Goal: Information Seeking & Learning: Learn about a topic

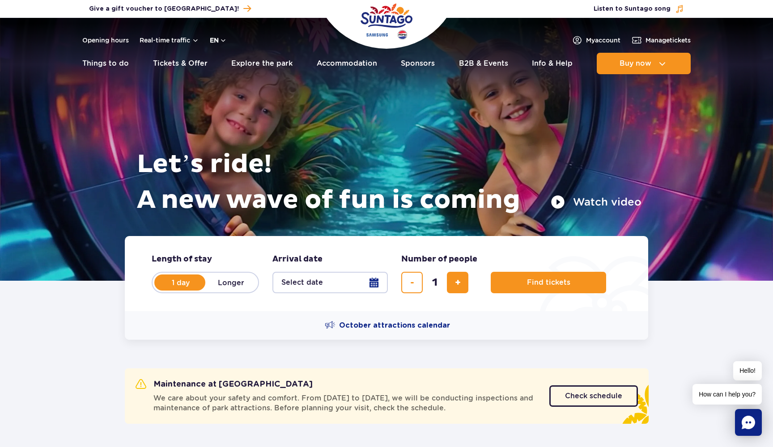
click at [221, 38] on button "en" at bounding box center [218, 40] width 17 height 9
click at [228, 63] on span "PL" at bounding box center [231, 61] width 8 height 9
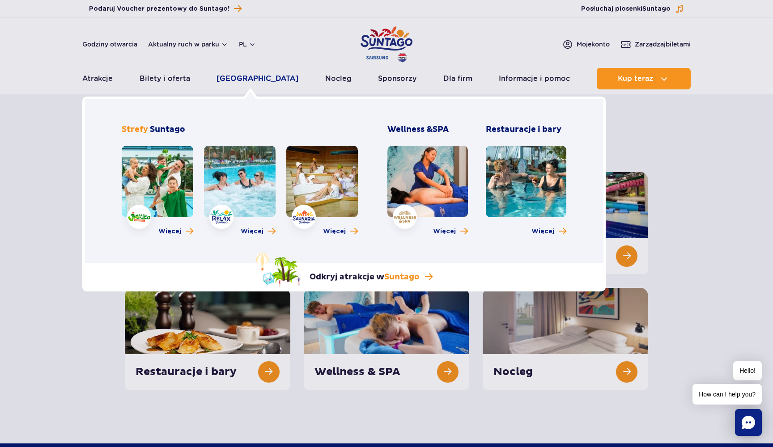
click at [255, 84] on link "[GEOGRAPHIC_DATA]" at bounding box center [257, 78] width 82 height 21
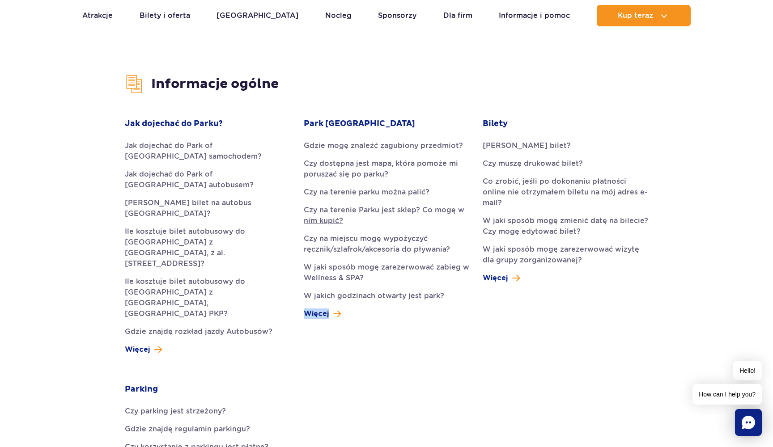
scroll to position [203, 0]
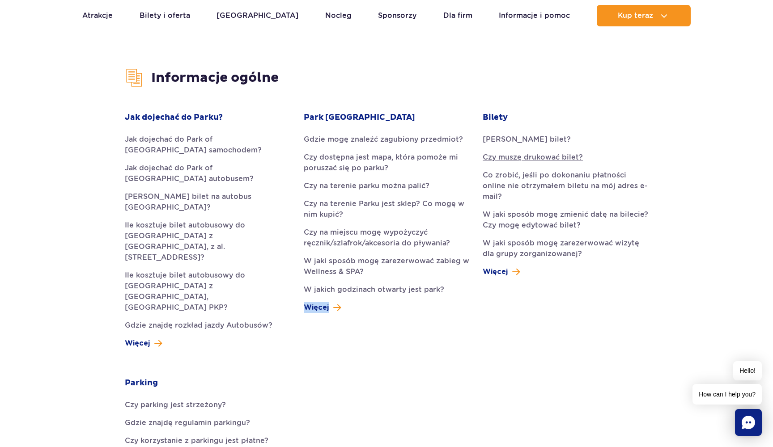
click at [562, 160] on link "Czy muszę drukować bilet?" at bounding box center [564, 157] width 165 height 11
click at [518, 209] on link "W jaki sposób mogę zmienić datę na bilecie? Czy mogę edytować bilet?" at bounding box center [564, 219] width 165 height 21
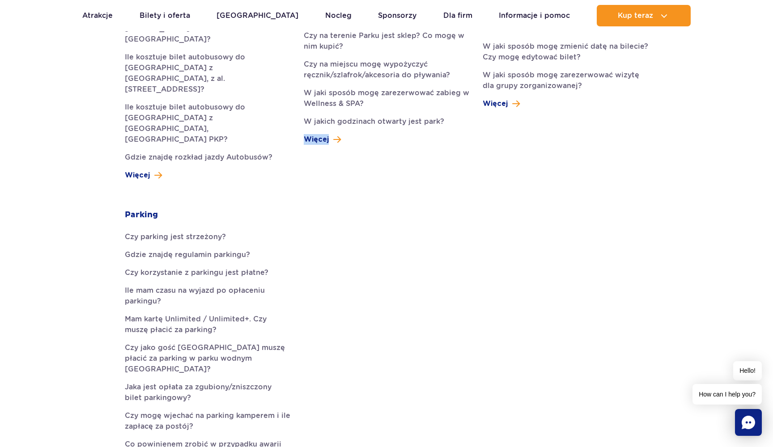
scroll to position [381, 0]
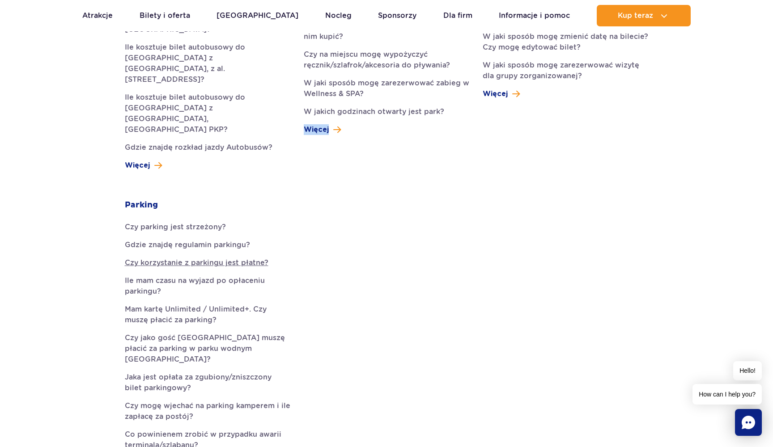
click at [245, 258] on link "Czy korzystanie z parkingu jest płatne?" at bounding box center [207, 263] width 165 height 11
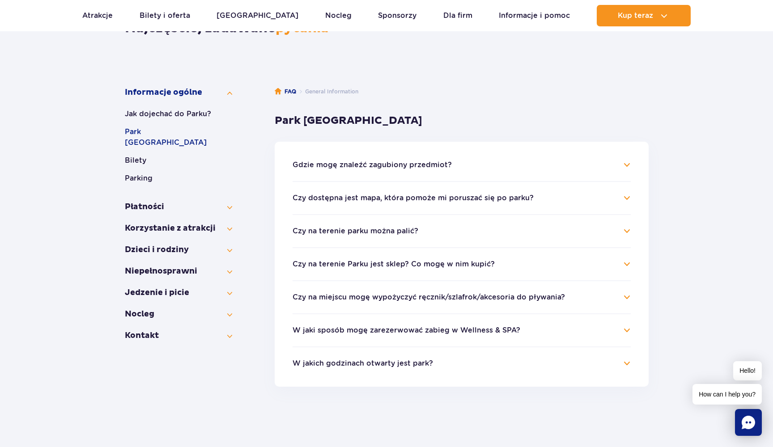
scroll to position [106, 0]
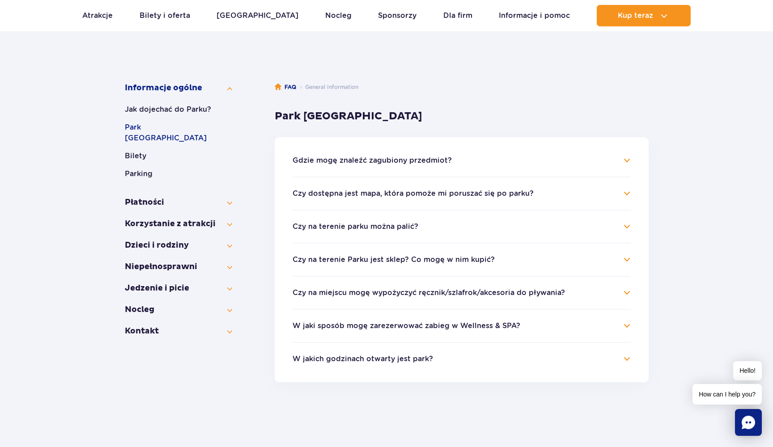
click at [444, 199] on h4 "Czy dostępna jest mapa, która pomoże mi poruszać się po parku?" at bounding box center [461, 193] width 338 height 11
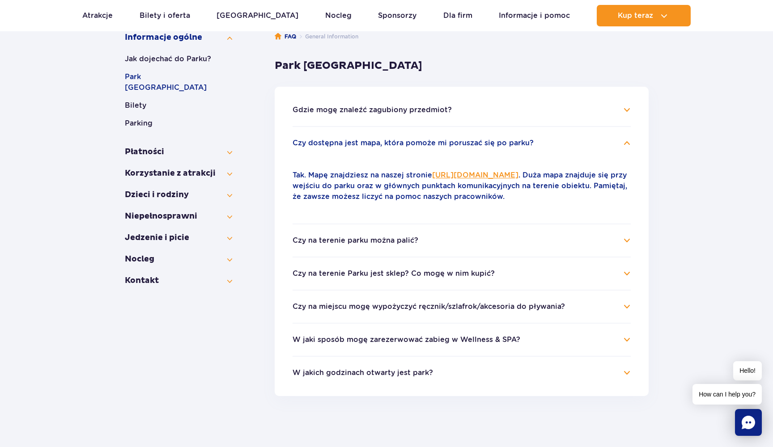
scroll to position [184, 0]
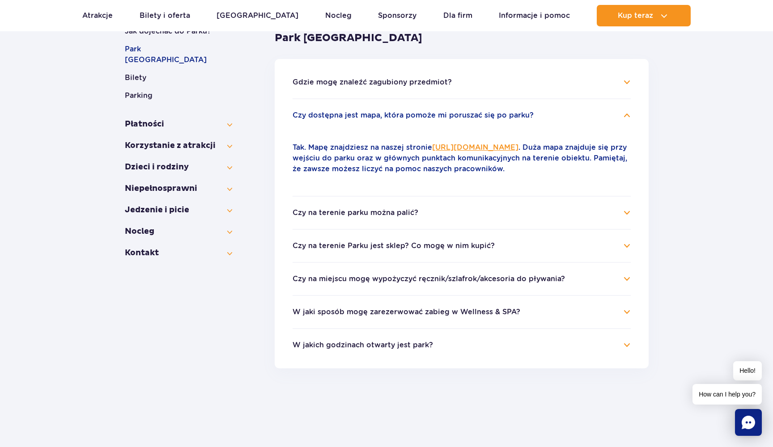
click at [449, 243] on button "Czy na terenie Parku jest sklep? Co mogę w nim kupić?" at bounding box center [393, 246] width 202 height 8
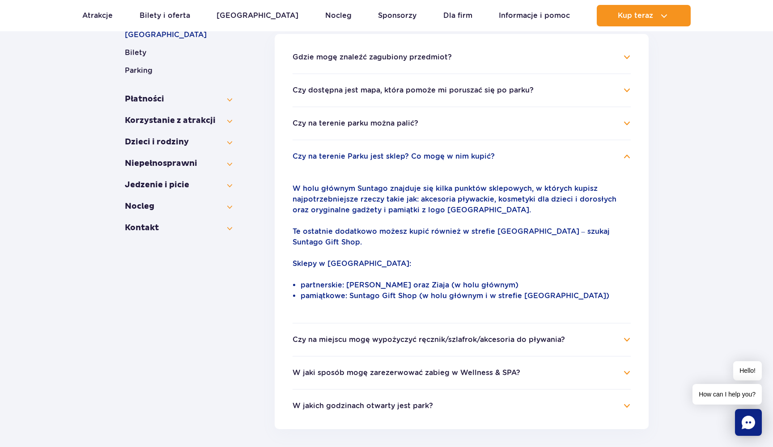
scroll to position [199, 0]
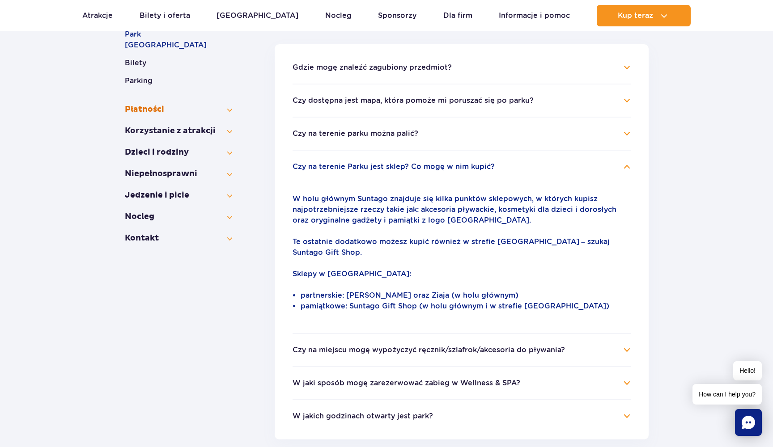
click at [187, 104] on button "Płatności" at bounding box center [178, 109] width 107 height 11
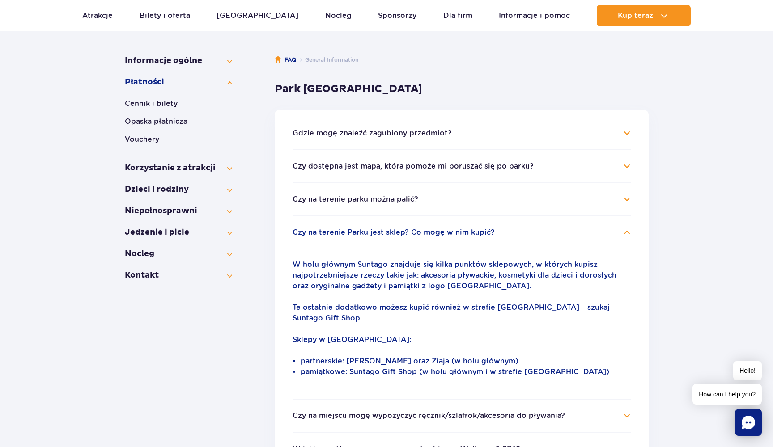
scroll to position [0, 0]
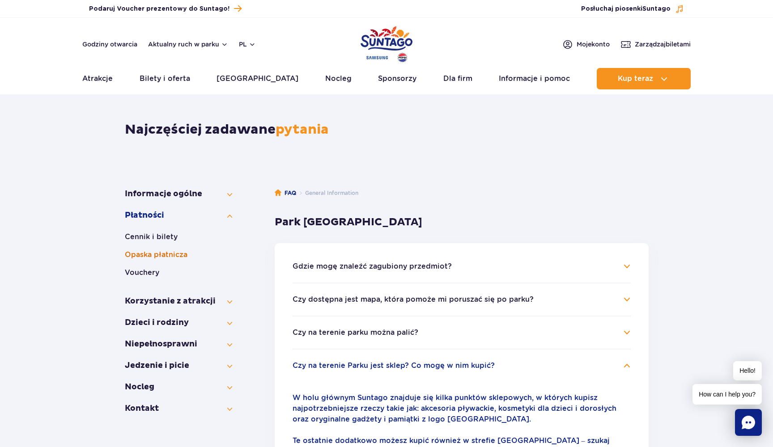
click at [161, 255] on button "Opaska płatnicza" at bounding box center [178, 254] width 107 height 11
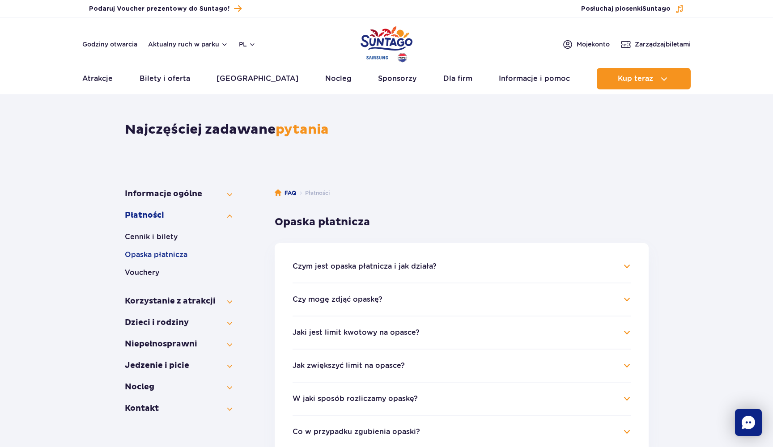
click at [359, 259] on ul "Czym jest opaska płatnicza i jak działa? Opaska jest uniwersalnym kluczem zbliż…" at bounding box center [462, 349] width 374 height 212
click at [360, 263] on button "Czym jest opaska płatnicza i jak działa?" at bounding box center [364, 266] width 144 height 8
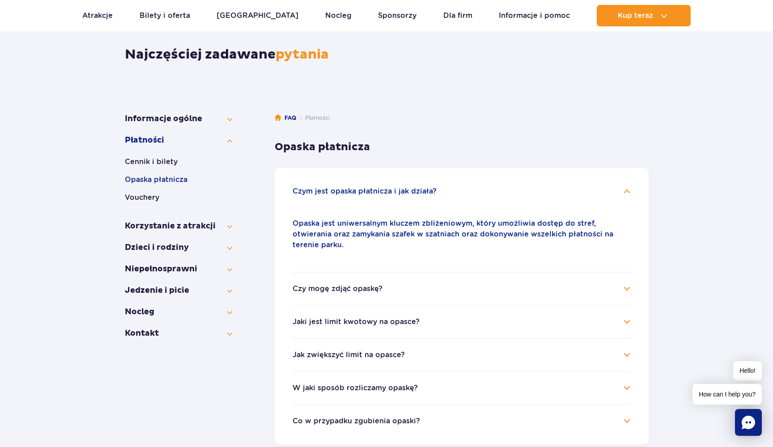
scroll to position [77, 0]
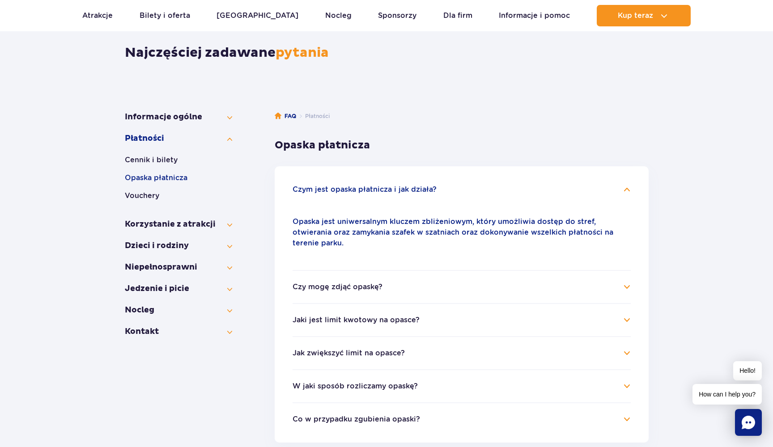
click at [340, 283] on button "Czy mogę zdjąć opaskę?" at bounding box center [337, 287] width 90 height 8
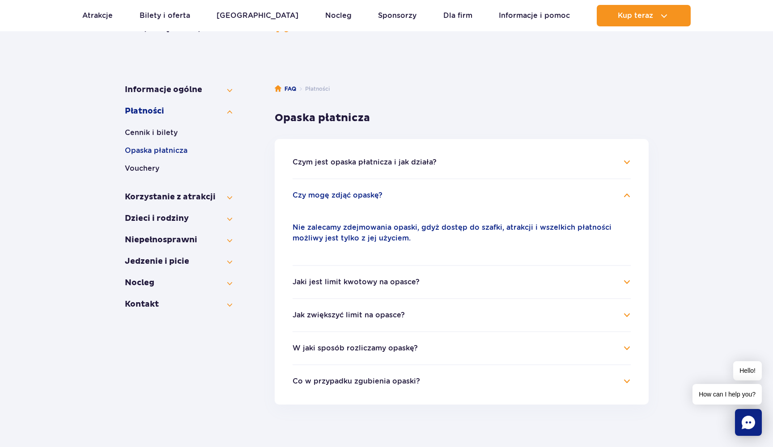
scroll to position [110, 0]
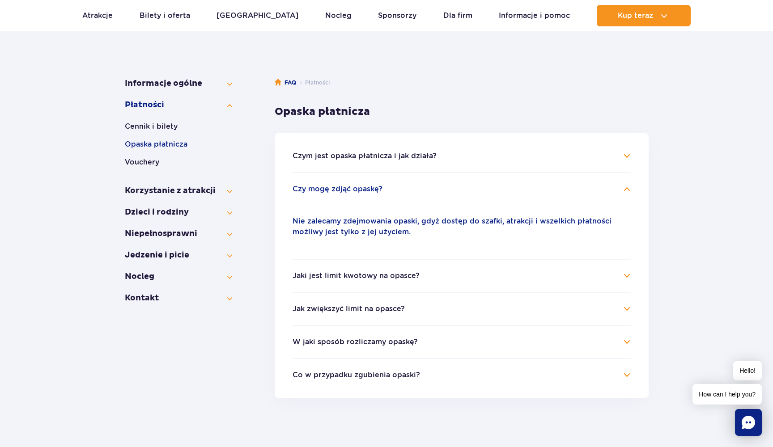
click at [355, 275] on button "Jaki jest limit kwotowy na opasce?" at bounding box center [355, 276] width 127 height 8
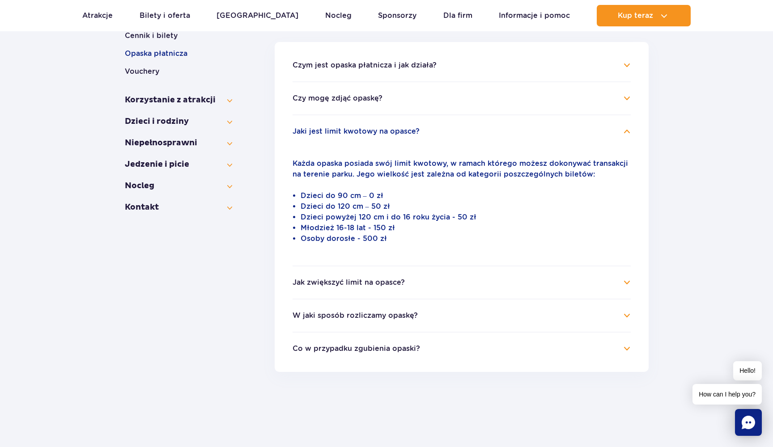
scroll to position [204, 0]
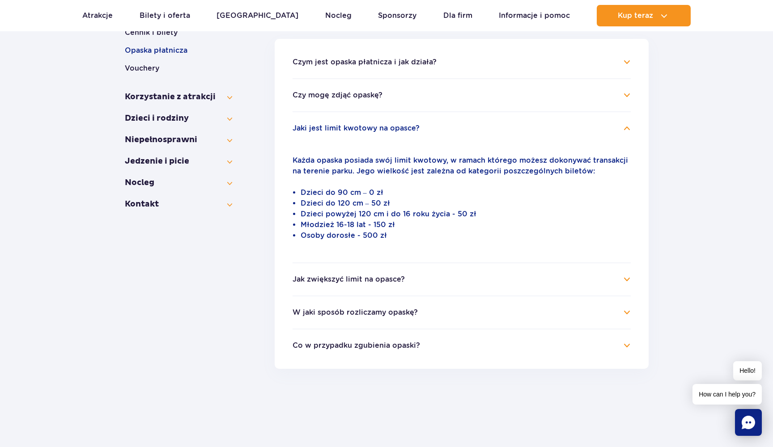
click at [341, 278] on button "Jak zwiększyć limit na opasce?" at bounding box center [348, 279] width 112 height 8
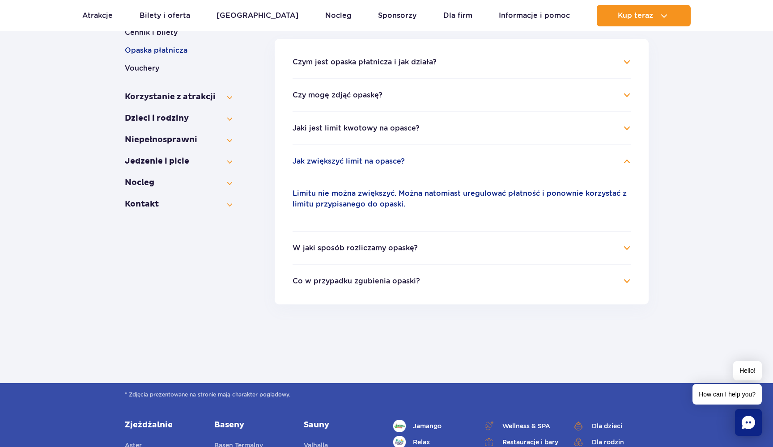
click at [335, 245] on button "W jaki sposób rozliczamy opaskę?" at bounding box center [354, 248] width 125 height 8
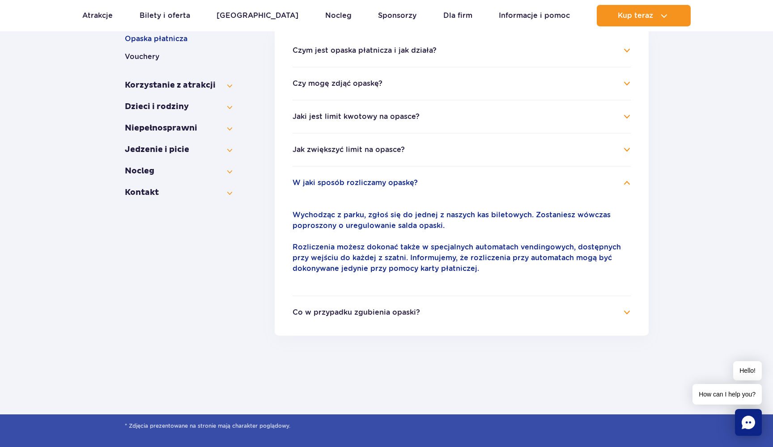
scroll to position [218, 0]
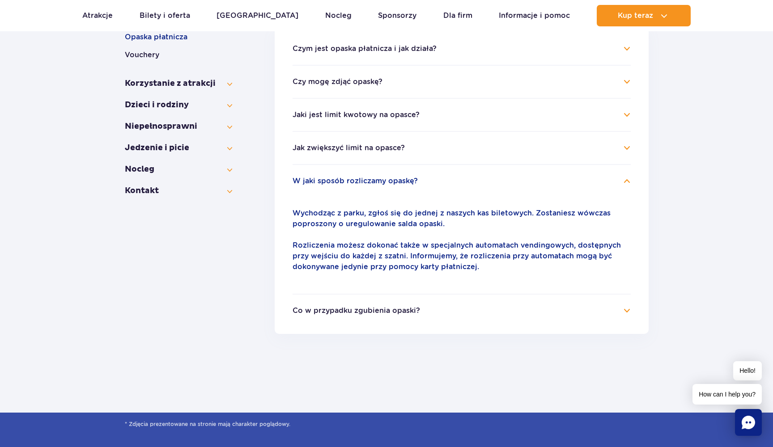
click at [338, 308] on button "Co w przypadku zgubienia opaski?" at bounding box center [355, 311] width 127 height 8
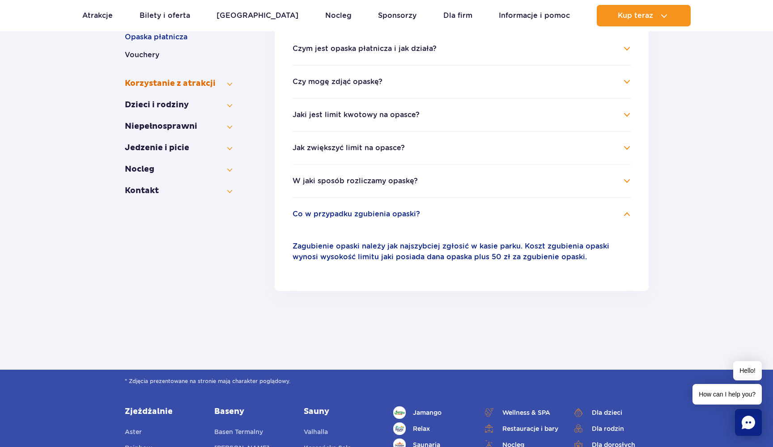
click at [178, 85] on button "Korzystanie z atrakcji" at bounding box center [178, 83] width 107 height 11
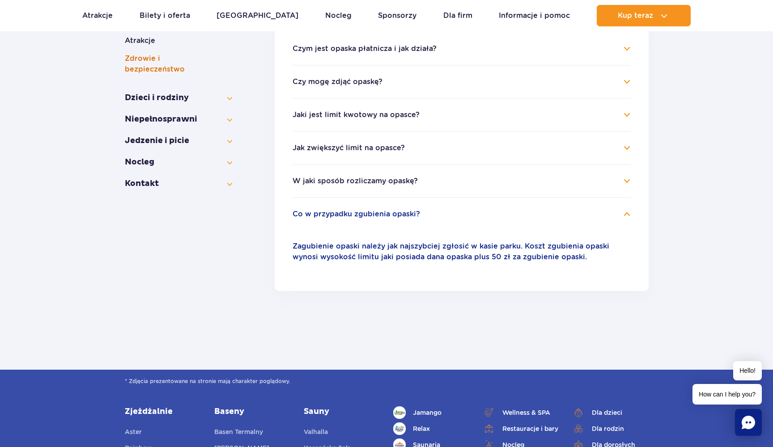
scroll to position [186, 0]
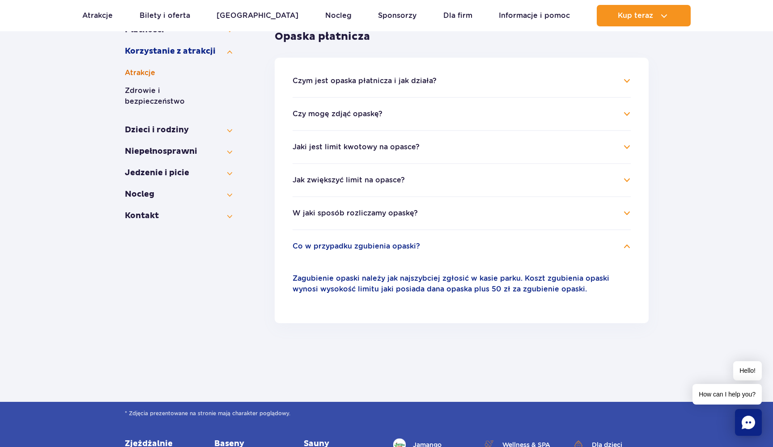
click at [146, 70] on button "Atrakcje" at bounding box center [178, 73] width 107 height 11
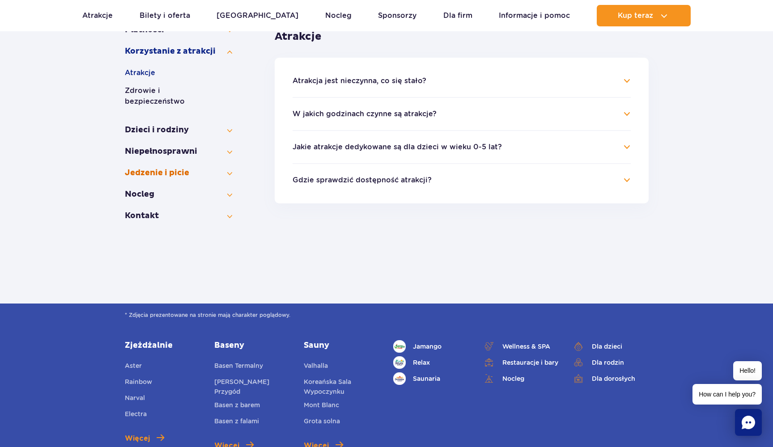
click at [172, 168] on button "Jedzenie i picie" at bounding box center [178, 173] width 107 height 11
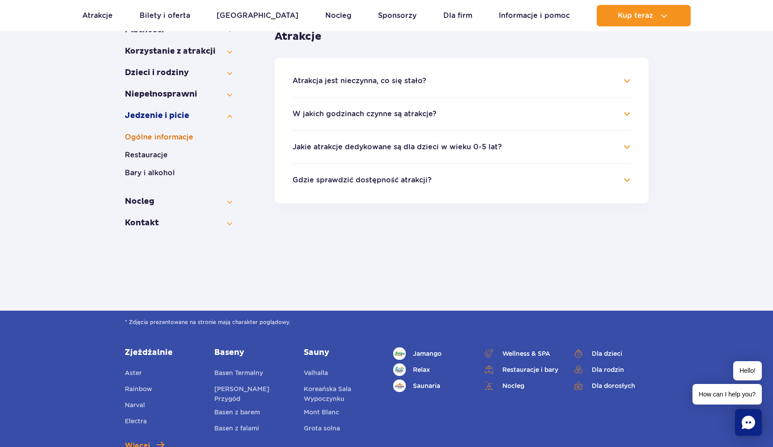
click at [166, 137] on button "Ogólne informacje" at bounding box center [178, 137] width 107 height 11
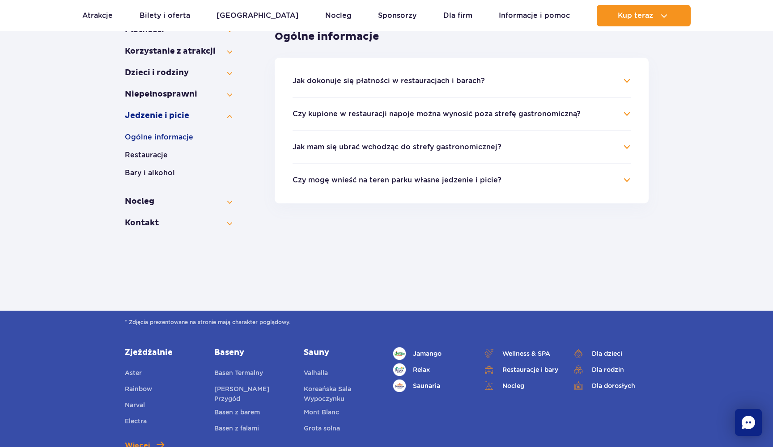
click at [332, 86] on li "Jak dokonuje się płatności w restauracjach i barach? Za posiłki i napoje w punk…" at bounding box center [461, 86] width 338 height 21
click at [336, 80] on button "Jak dokonuje się płatności w restauracjach i barach?" at bounding box center [388, 81] width 192 height 8
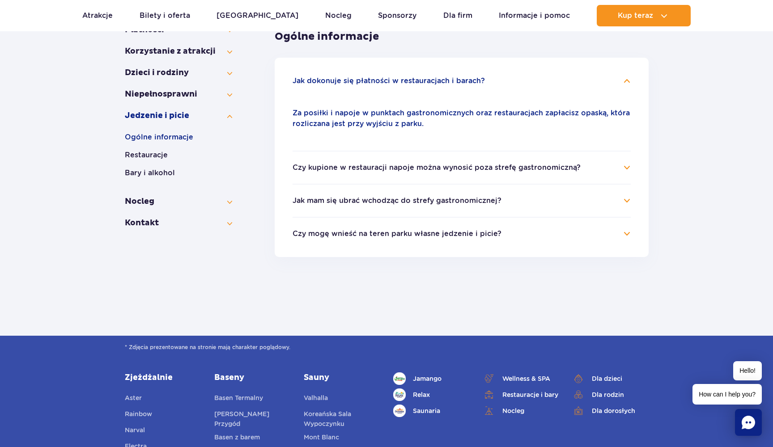
click at [364, 165] on button "Czy kupione w restauracji napoje można wynosić poza strefę gastronomiczną?" at bounding box center [436, 168] width 288 height 8
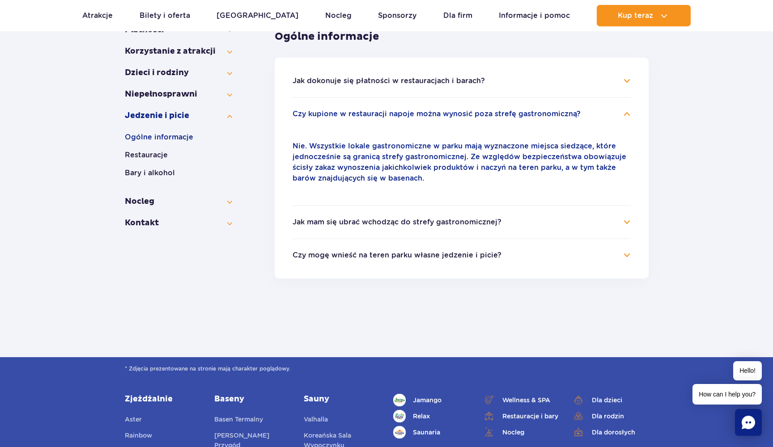
click at [362, 220] on button "Jak mam się ubrać wchodząc do strefy gastronomicznej?" at bounding box center [396, 222] width 209 height 8
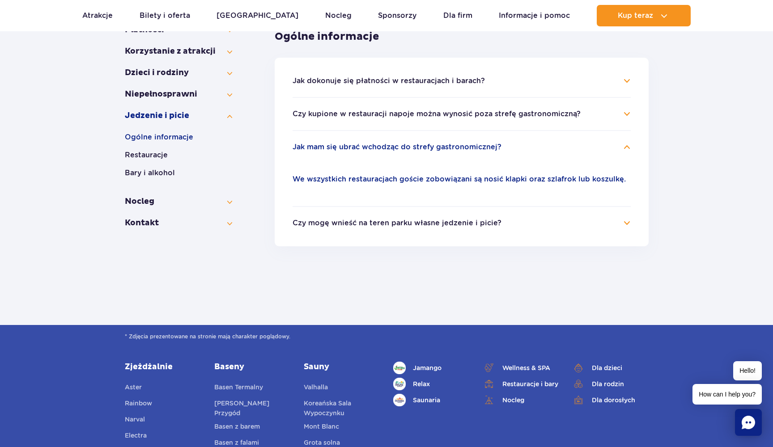
click at [429, 222] on button "Czy mogę wnieść na teren parku własne jedzenie i picie?" at bounding box center [396, 223] width 209 height 8
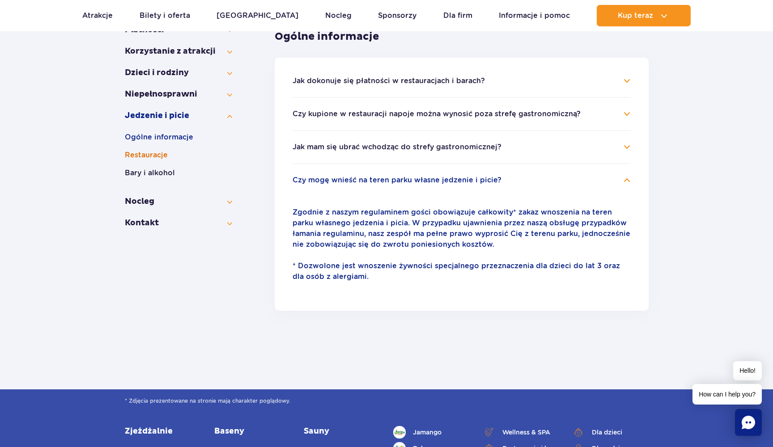
click at [157, 159] on button "Restauracje" at bounding box center [178, 155] width 107 height 11
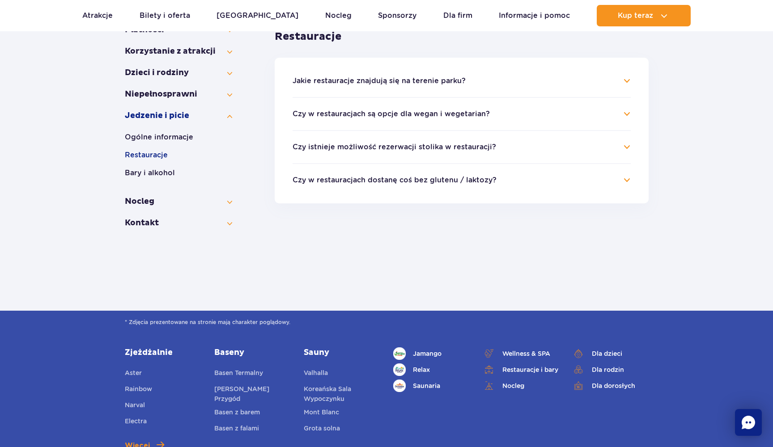
click at [394, 82] on button "Jakie restauracje znajdują się na terenie parku?" at bounding box center [378, 81] width 173 height 8
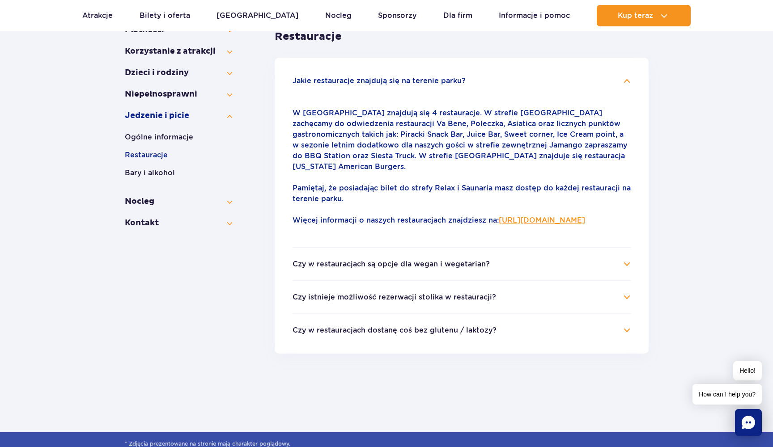
click at [346, 263] on button "Czy w restauracjach są opcje dla wegan i wegetarian?" at bounding box center [390, 264] width 197 height 8
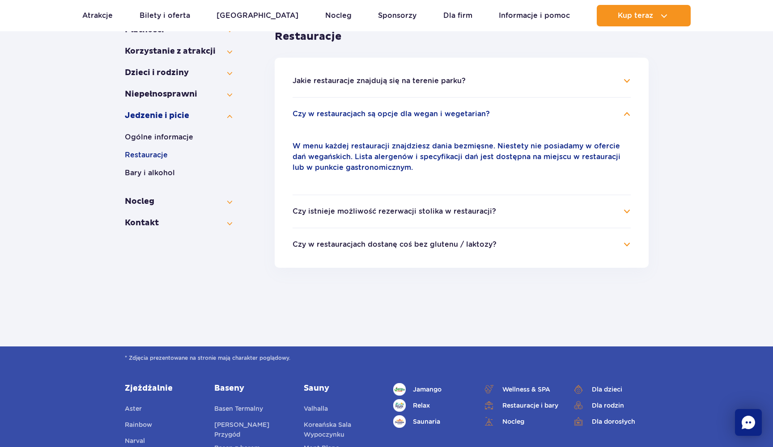
click at [343, 212] on button "Czy istnieje możliwość rezerwacji stolika w restauracji?" at bounding box center [393, 211] width 203 height 8
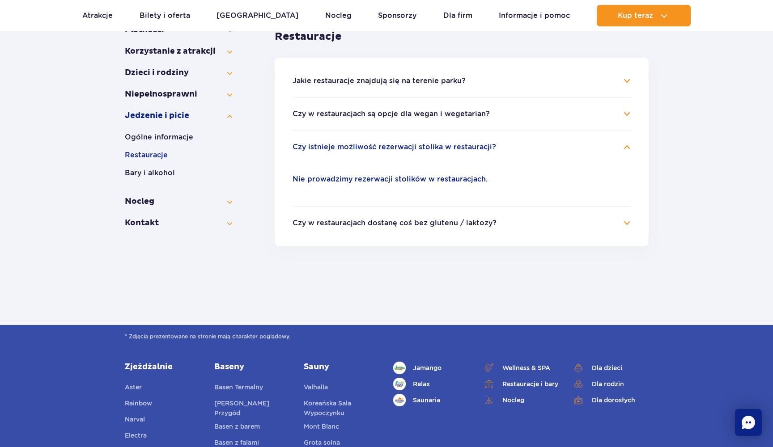
click at [342, 225] on button "Czy w restauracjach dostanę coś bez glutenu / laktozy?" at bounding box center [394, 223] width 204 height 8
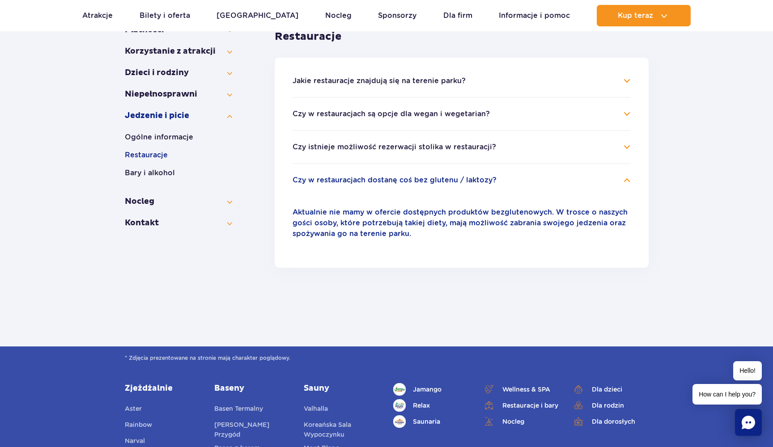
click at [164, 165] on ul "Ogólne informacje Restauracje Bary i alkohol" at bounding box center [178, 159] width 107 height 54
click at [165, 174] on button "Bary i alkohol" at bounding box center [178, 173] width 107 height 11
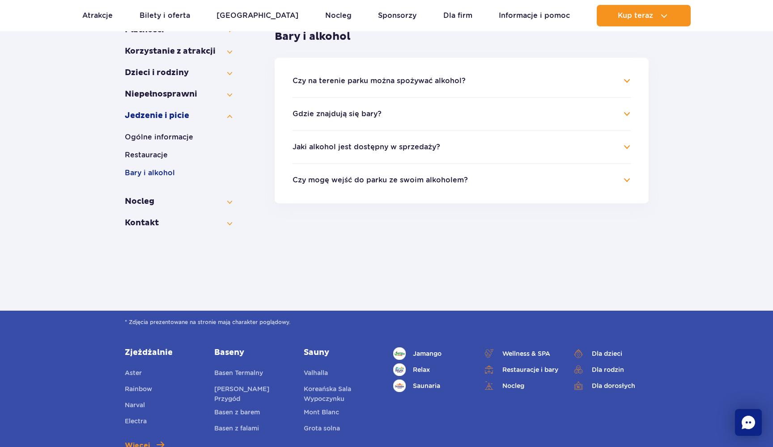
click at [368, 74] on ul "Czy na terenie parku można spożywać alkohol? Na terenie parku wodnego jest możl…" at bounding box center [462, 131] width 374 height 146
click at [368, 79] on button "Czy na terenie parku można spożywać alkohol?" at bounding box center [378, 81] width 173 height 8
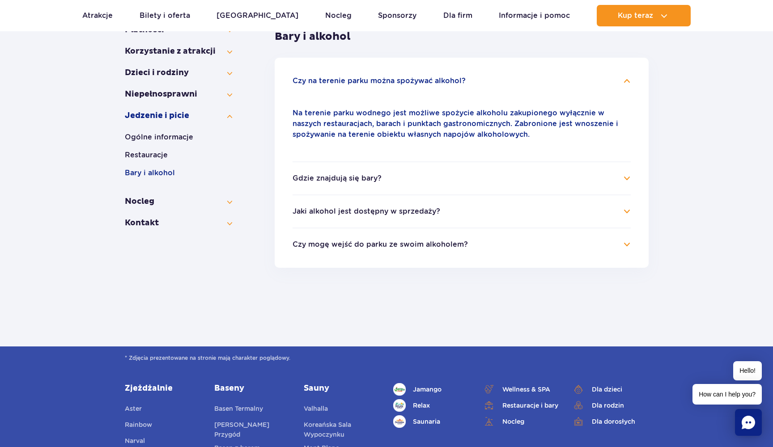
click at [365, 210] on button "Jaki alkohol jest dostępny w sprzedaży?" at bounding box center [366, 211] width 148 height 8
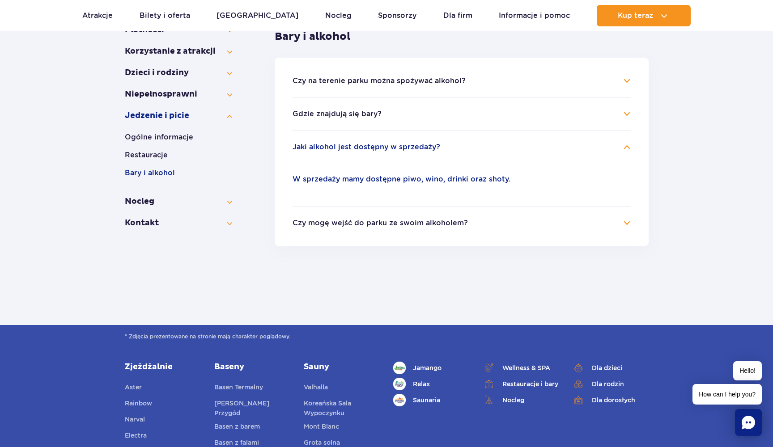
click at [372, 224] on button "Czy mogę wejść do parku ze swoim alkoholem?" at bounding box center [379, 223] width 175 height 8
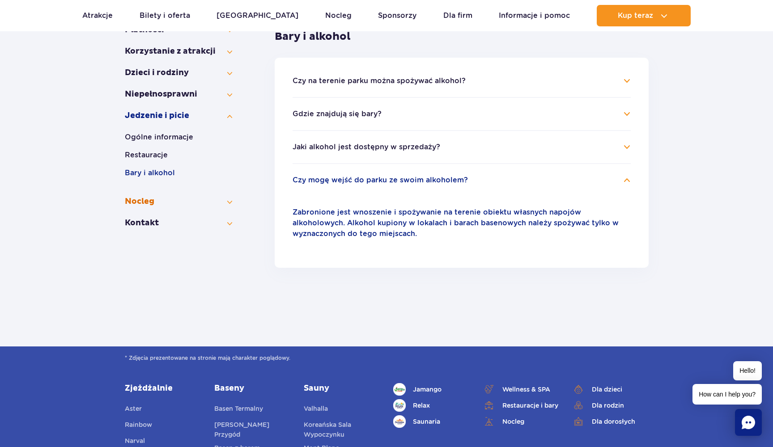
click at [157, 198] on button "Nocleg" at bounding box center [178, 201] width 107 height 11
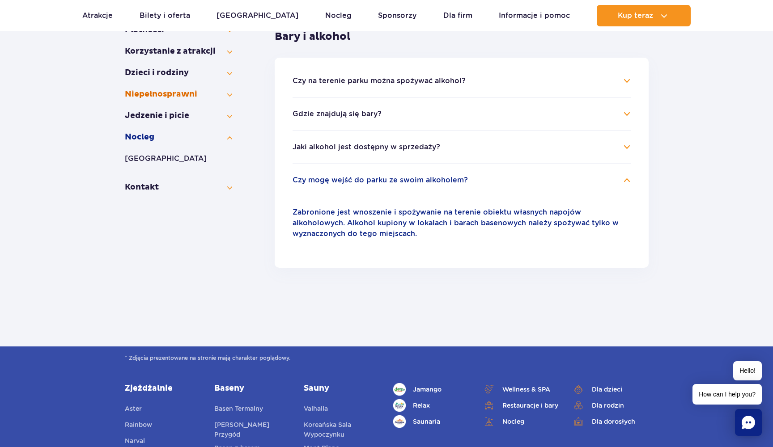
click at [161, 95] on button "Niepełno­sprawni" at bounding box center [178, 94] width 107 height 11
click at [165, 122] on ul "Niepełno­sprawni" at bounding box center [178, 119] width 107 height 18
click at [166, 116] on button "Niepełno­sprawni" at bounding box center [178, 115] width 107 height 11
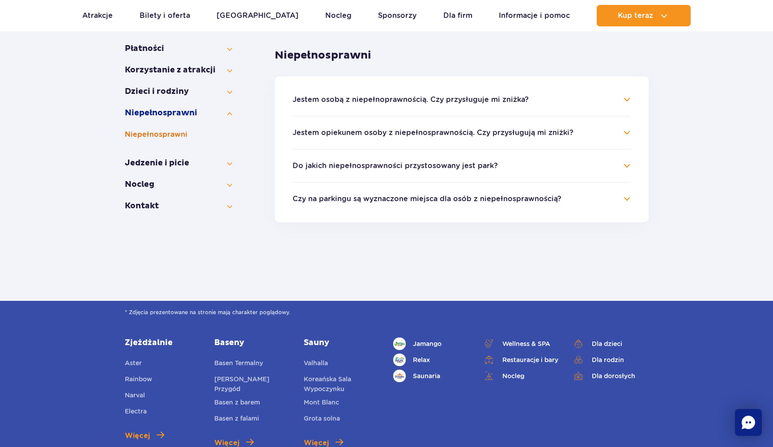
scroll to position [154, 0]
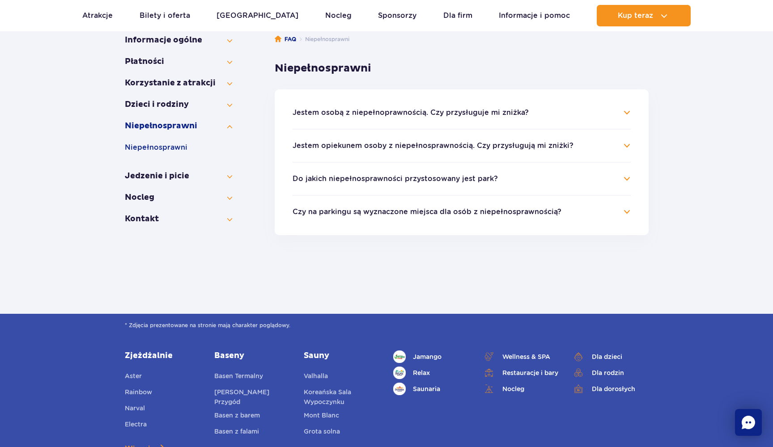
click at [352, 114] on button "Jestem osobą z niepełnoprawnością. Czy przysługuje mi zniżka?" at bounding box center [410, 113] width 236 height 8
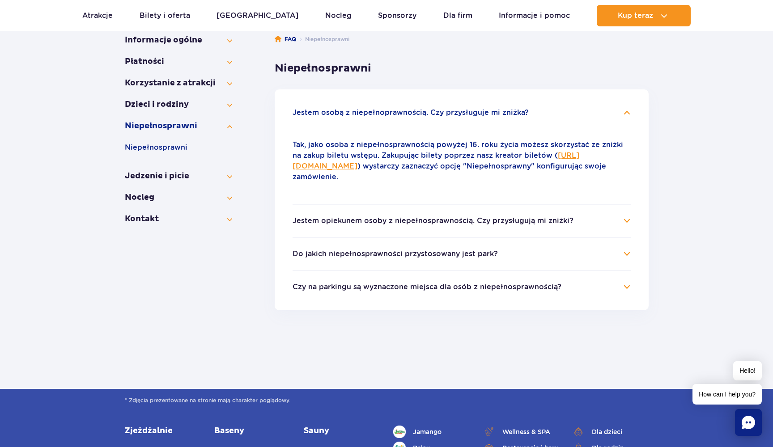
click at [416, 220] on button "Jestem opiekunem osoby z niepełnosprawnością. Czy przysługują mi zniżki?" at bounding box center [432, 221] width 281 height 8
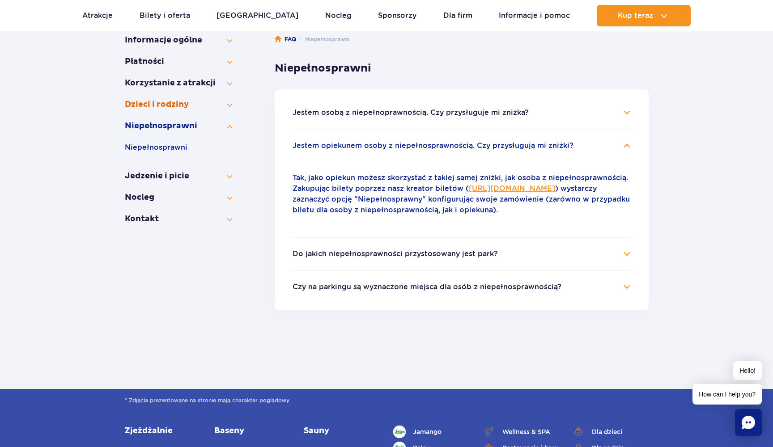
click at [171, 110] on button "Dzieci i rodziny" at bounding box center [178, 104] width 107 height 11
click at [182, 85] on button "Korzystanie z atrakcji" at bounding box center [178, 83] width 107 height 11
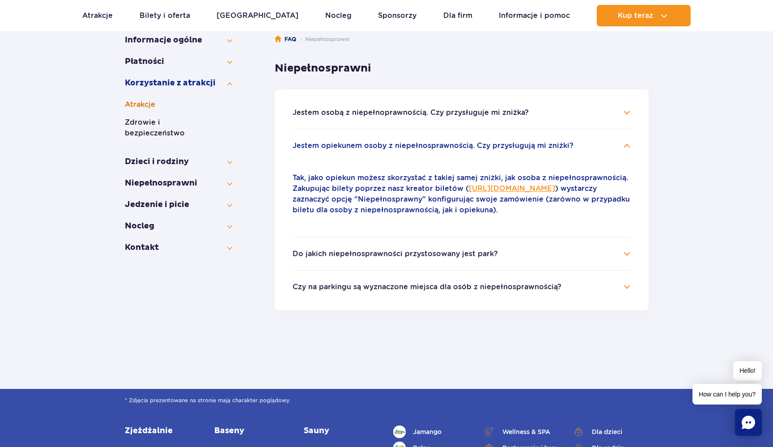
click at [163, 103] on button "Atrakcje" at bounding box center [178, 104] width 107 height 11
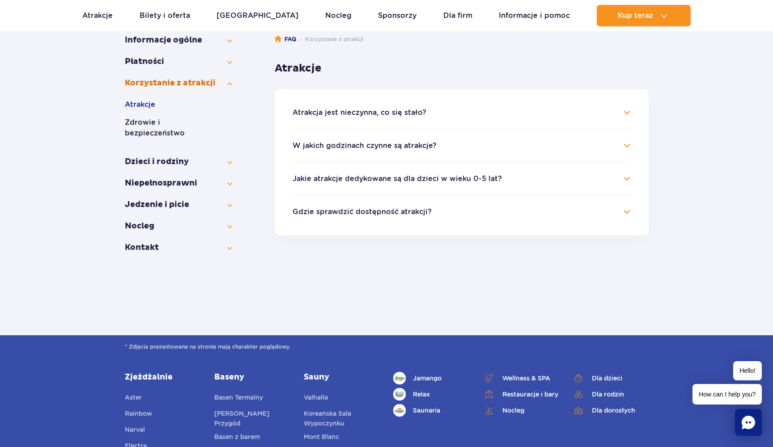
scroll to position [86, 0]
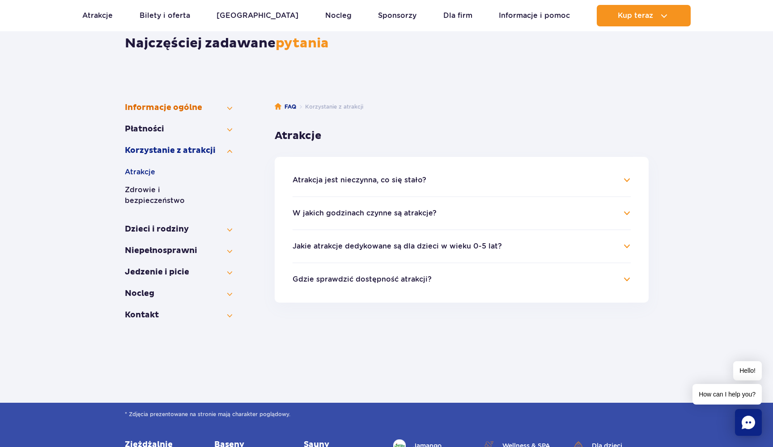
click at [180, 110] on button "Informacje ogólne" at bounding box center [178, 107] width 107 height 11
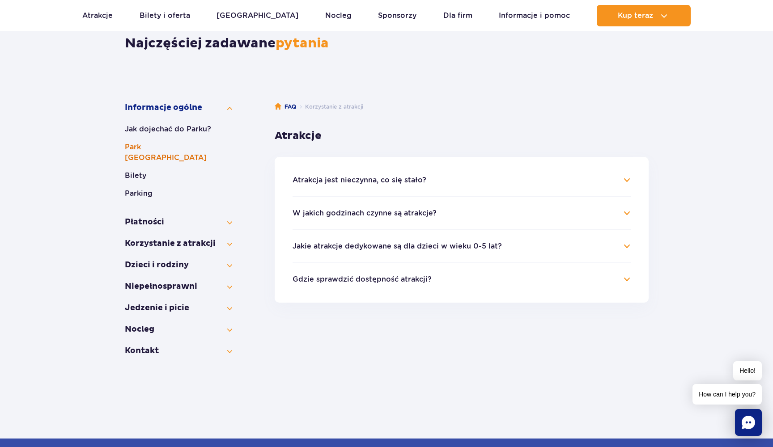
click at [181, 148] on button "Park [GEOGRAPHIC_DATA]" at bounding box center [178, 152] width 107 height 21
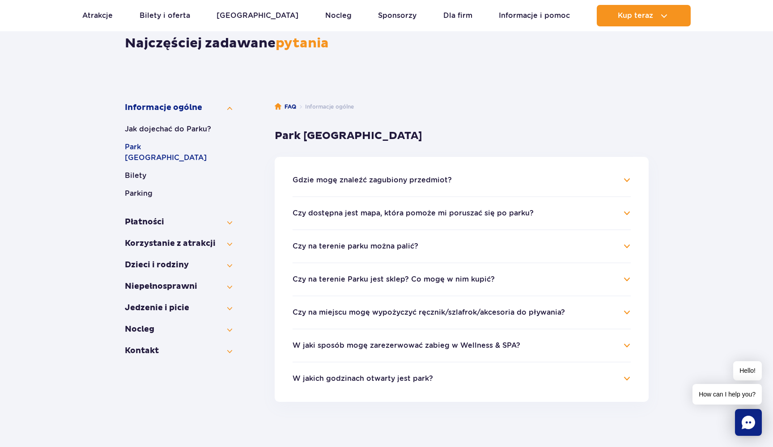
click at [181, 137] on ul "Jak dojechać do Parku? Park Wodny Suntago Bilety Parking" at bounding box center [178, 165] width 107 height 82
click at [181, 133] on button "Jak dojechać do Parku?" at bounding box center [178, 129] width 107 height 11
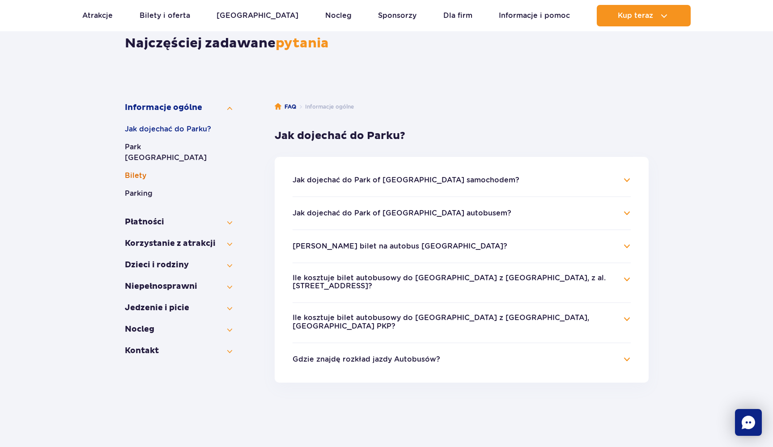
click at [148, 170] on button "Bilety" at bounding box center [178, 175] width 107 height 11
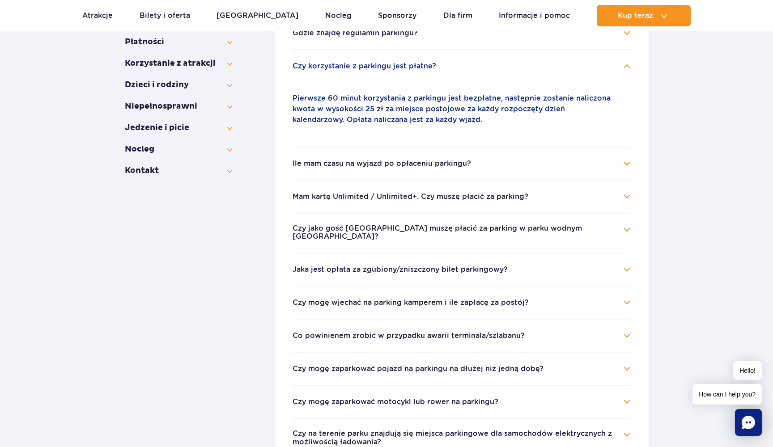
click at [363, 165] on button "Ile mam czasu na wyjazd po opłaceniu parkingu?" at bounding box center [381, 164] width 178 height 8
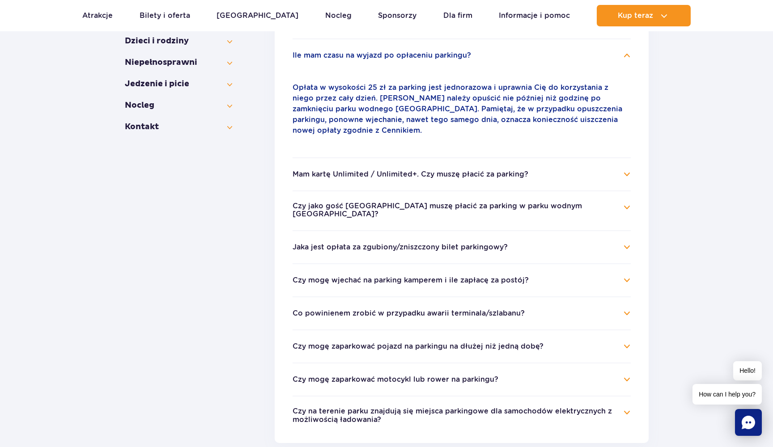
scroll to position [332, 0]
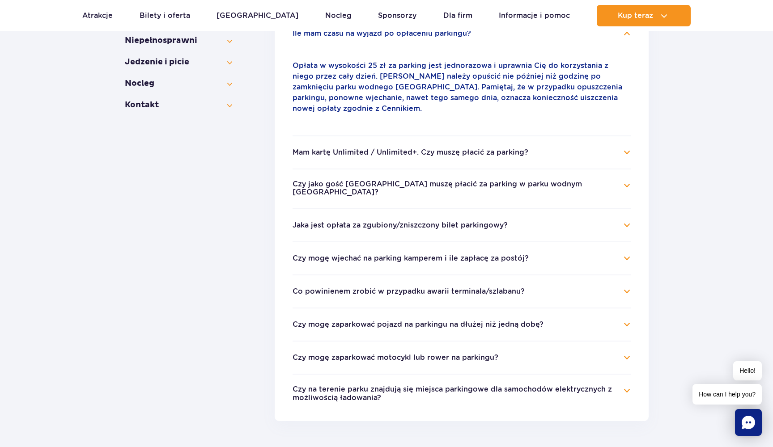
click at [512, 386] on ul "Czy parking jest strzeżony? Parking jest niestrzeżony. Szlabany wjazdowe służą …" at bounding box center [462, 166] width 374 height 510
click at [512, 374] on li "Czy na terenie parku znajdują się miejsca parkingowe dla samochodów elektryczny…" at bounding box center [461, 388] width 338 height 29
click at [513, 385] on button "Czy na terenie parku znajdują się miejsca parkingowe dla samochodów elektryczny…" at bounding box center [454, 393] width 325 height 17
